Goal: Navigation & Orientation: Find specific page/section

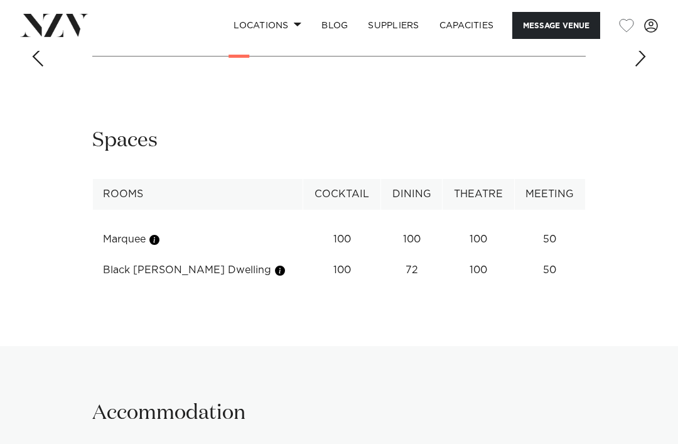
scroll to position [1539, 0]
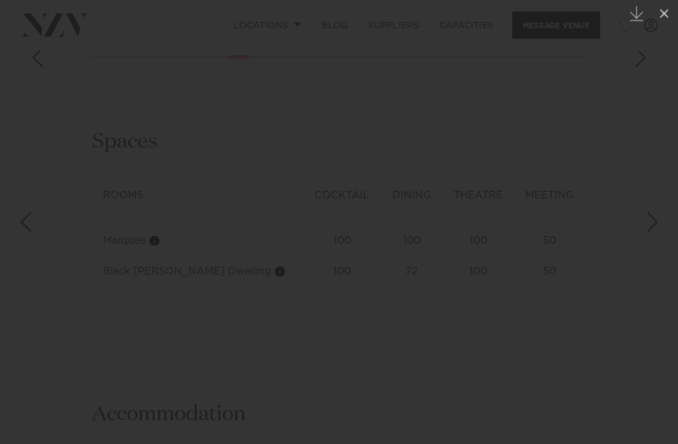
scroll to position [1539, 0]
